Goal: Information Seeking & Learning: Learn about a topic

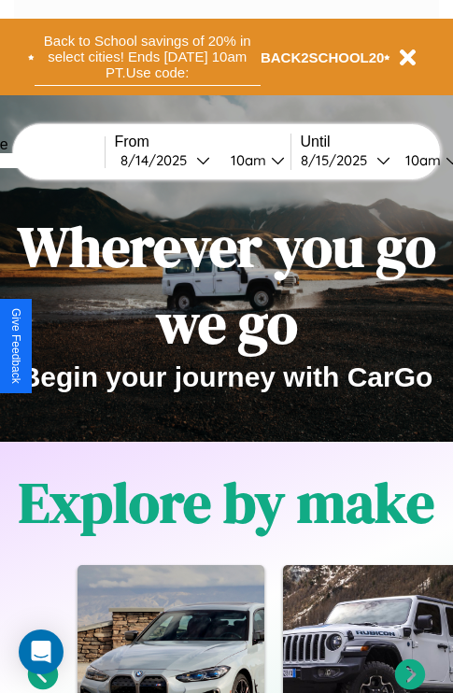
click at [147, 57] on button "Back to School savings of 20% in select cities! Ends [DATE] 10am PT. Use code:" at bounding box center [148, 57] width 226 height 58
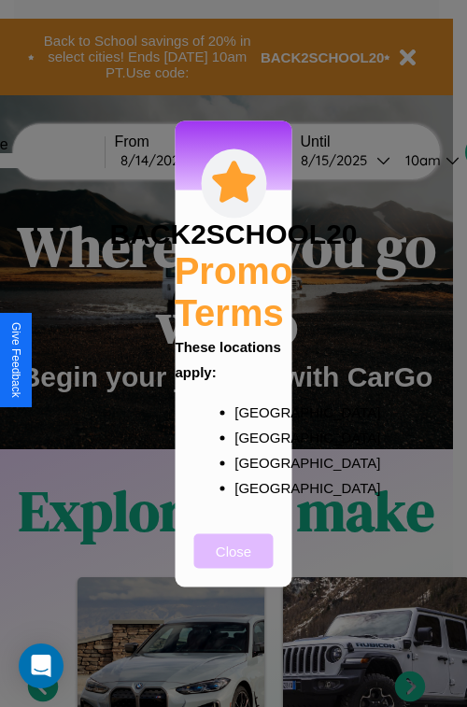
click at [233, 563] on button "Close" at bounding box center [233, 550] width 79 height 35
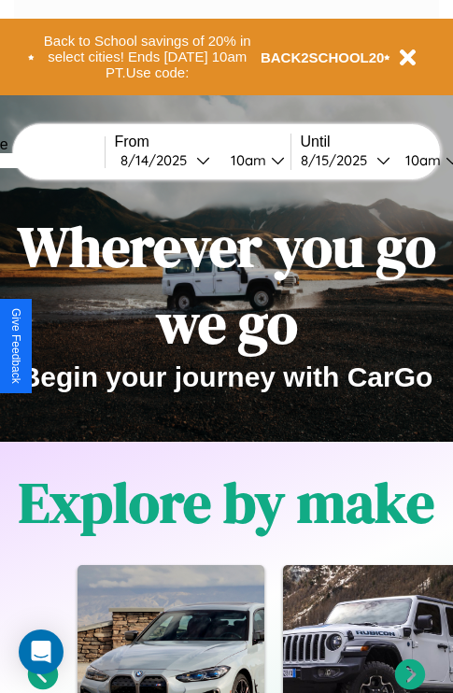
scroll to position [288, 0]
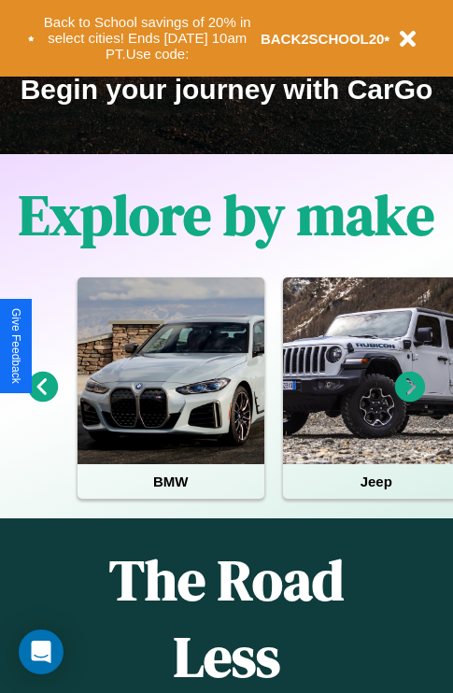
click at [410, 400] on icon at bounding box center [410, 387] width 31 height 31
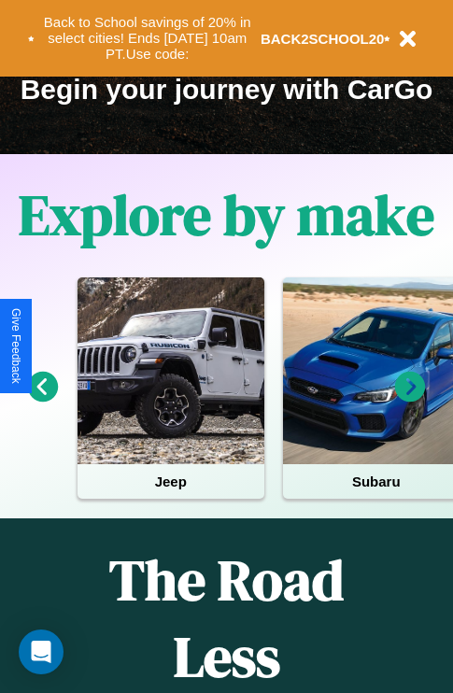
click at [42, 400] on icon at bounding box center [43, 387] width 31 height 31
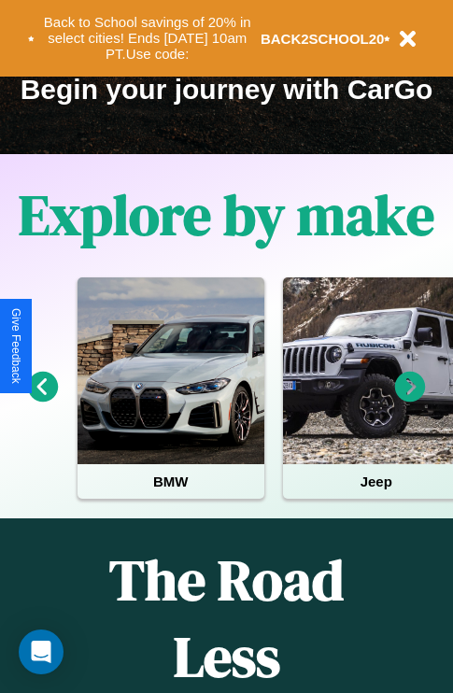
click at [410, 400] on icon at bounding box center [410, 387] width 31 height 31
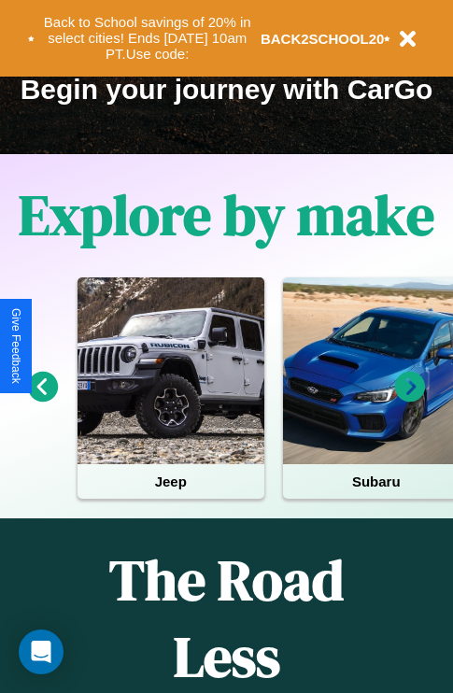
click at [42, 400] on icon at bounding box center [43, 387] width 31 height 31
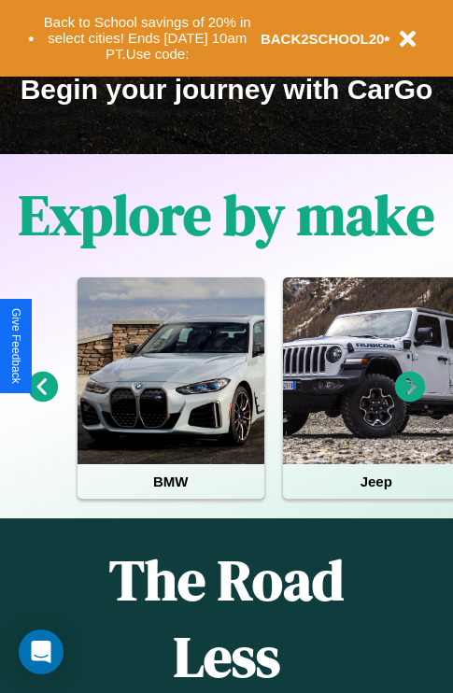
click at [410, 400] on icon at bounding box center [410, 387] width 31 height 31
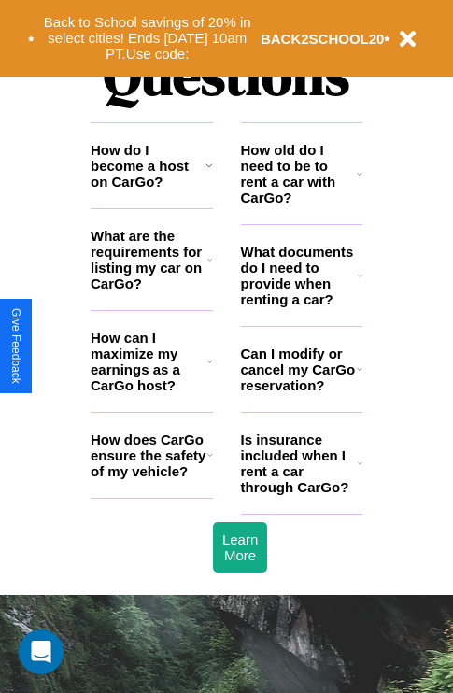
scroll to position [2262, 0]
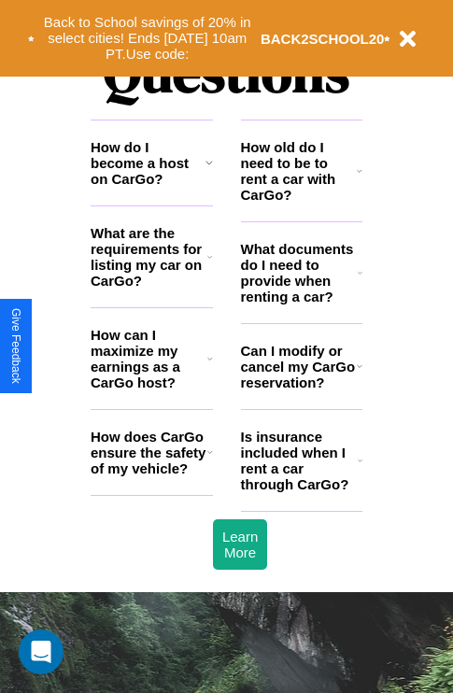
click at [359, 468] on icon at bounding box center [360, 460] width 5 height 15
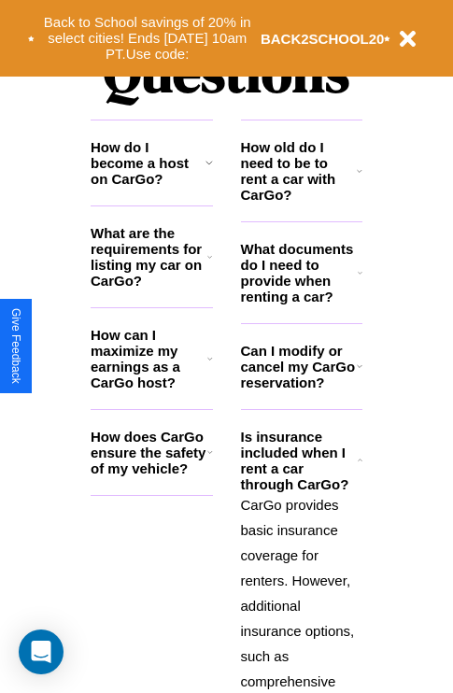
click at [209, 459] on icon at bounding box center [210, 451] width 6 height 15
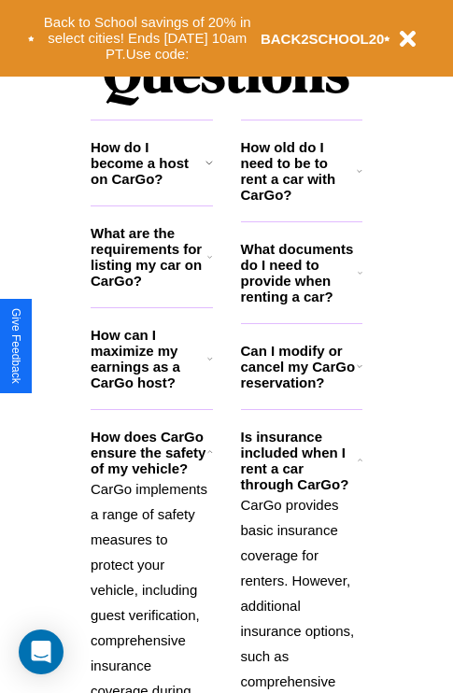
click at [359, 280] on icon at bounding box center [360, 272] width 5 height 15
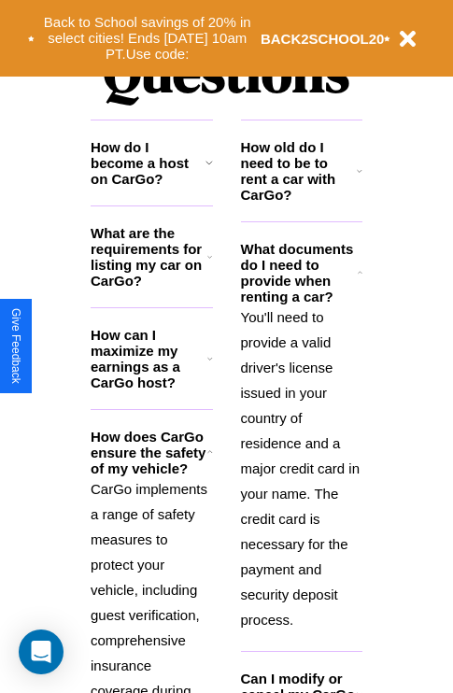
click at [209, 264] on icon at bounding box center [209, 256] width 5 height 15
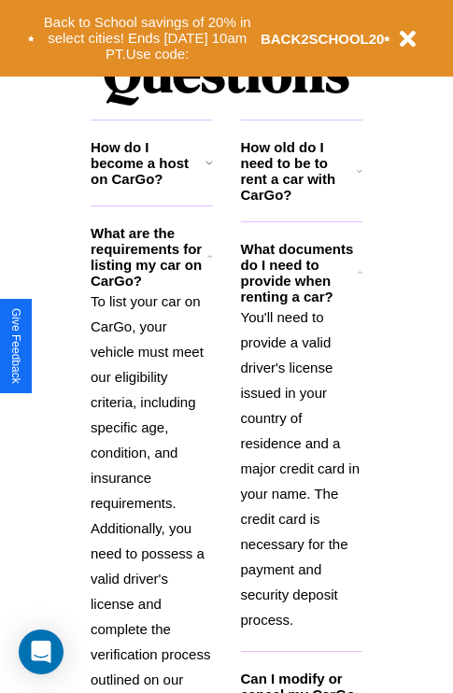
click at [151, 187] on h3 "How do I become a host on CarGo?" at bounding box center [148, 163] width 115 height 48
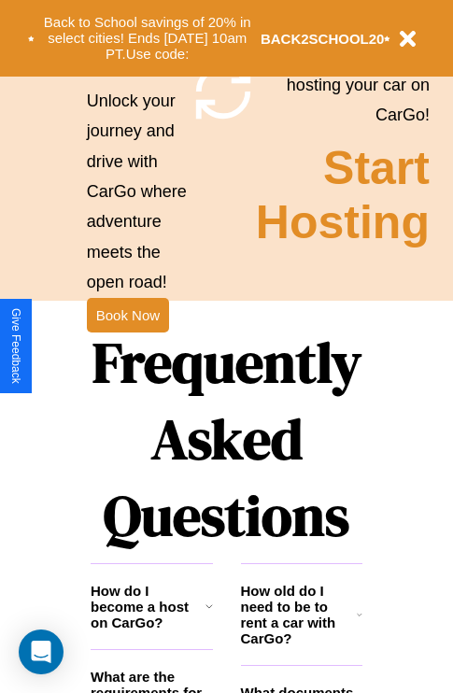
scroll to position [1818, 0]
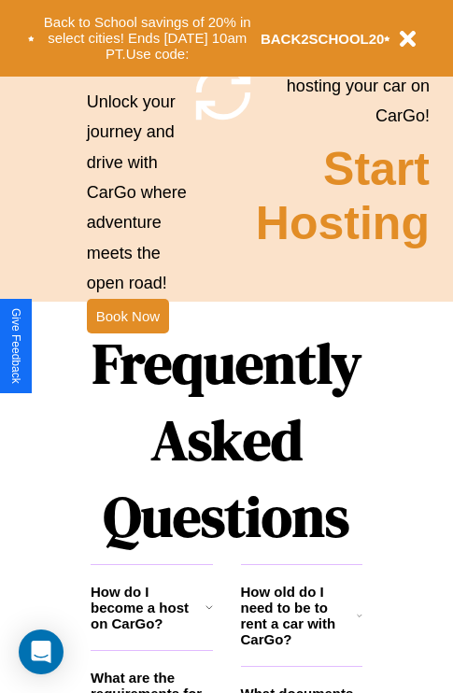
click at [127, 346] on h1 "Frequently Asked Questions" at bounding box center [227, 440] width 272 height 248
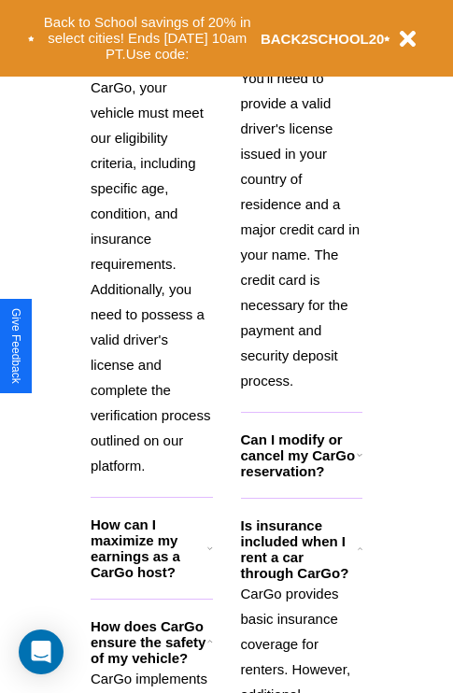
scroll to position [2524, 0]
